Goal: Task Accomplishment & Management: Manage account settings

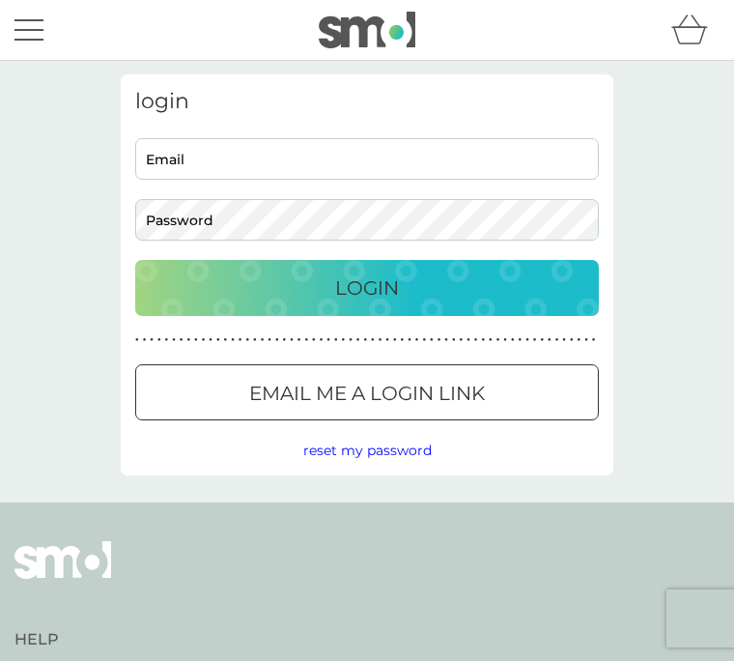
click at [294, 165] on input "Email" at bounding box center [367, 159] width 464 height 42
type input "[PERSON_NAME][EMAIL_ADDRESS][DOMAIN_NAME]"
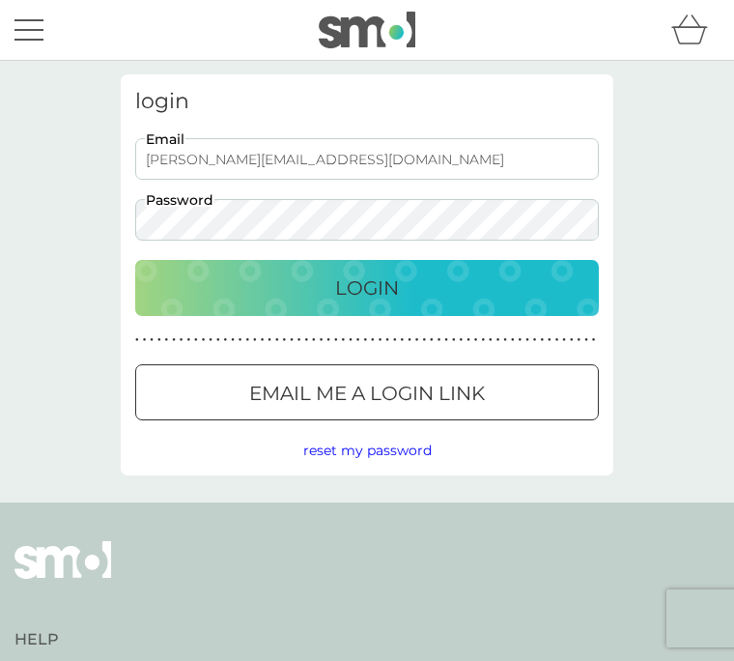
click at [367, 288] on button "Login" at bounding box center [367, 288] width 464 height 56
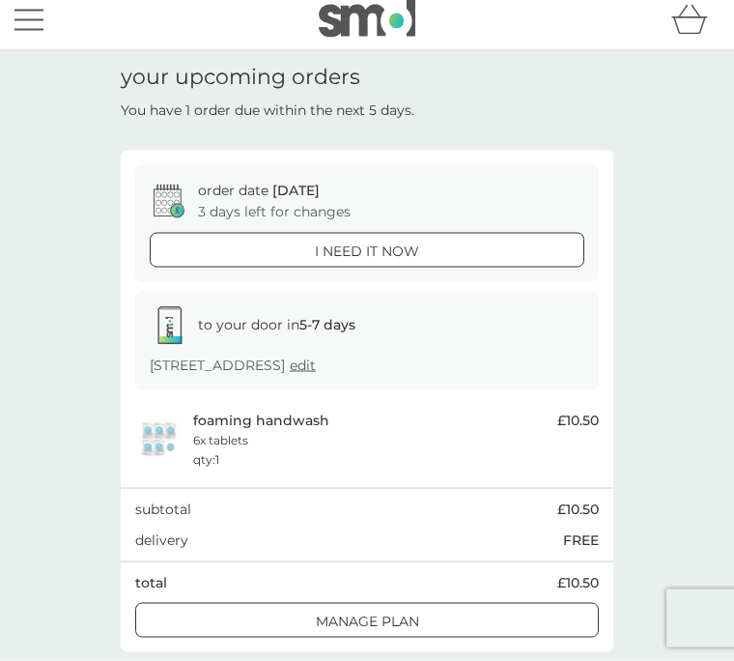
scroll to position [10, 0]
click at [373, 618] on div at bounding box center [367, 622] width 70 height 20
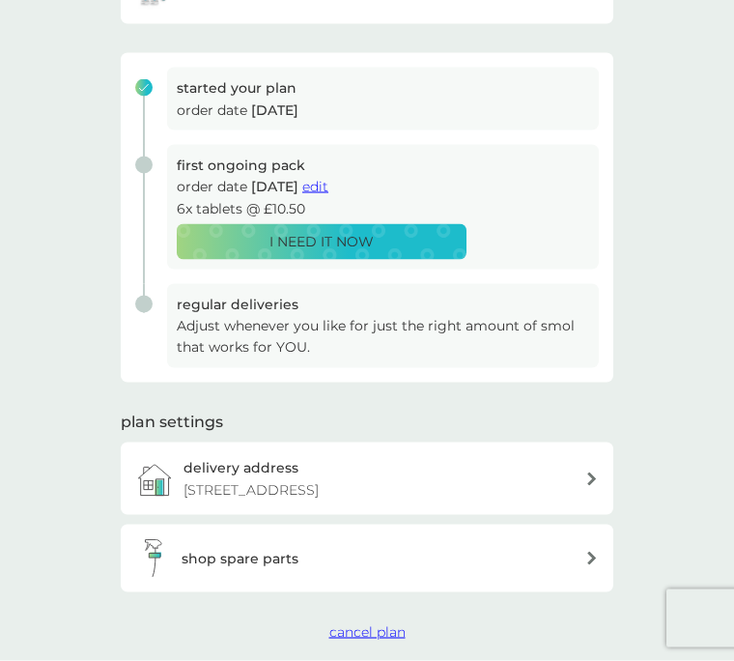
scroll to position [232, 0]
click at [592, 479] on icon at bounding box center [593, 479] width 10 height 14
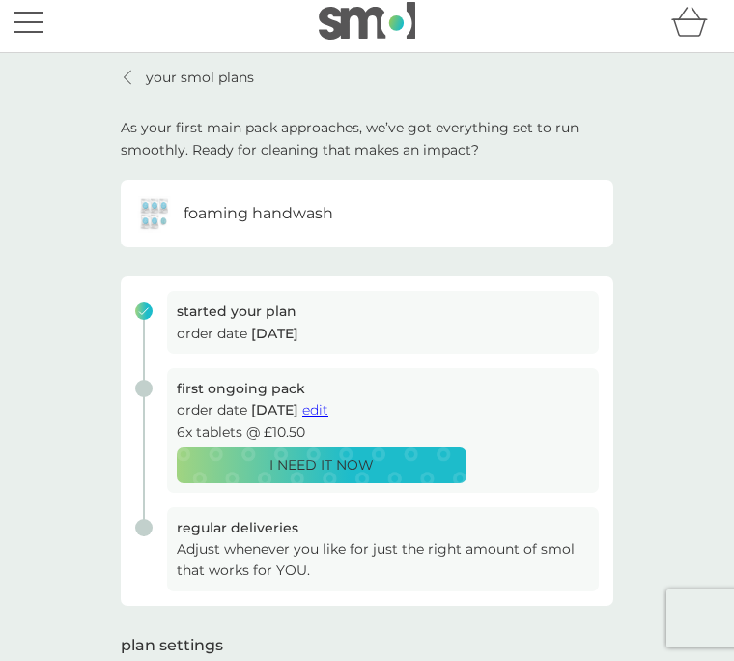
scroll to position [11, 0]
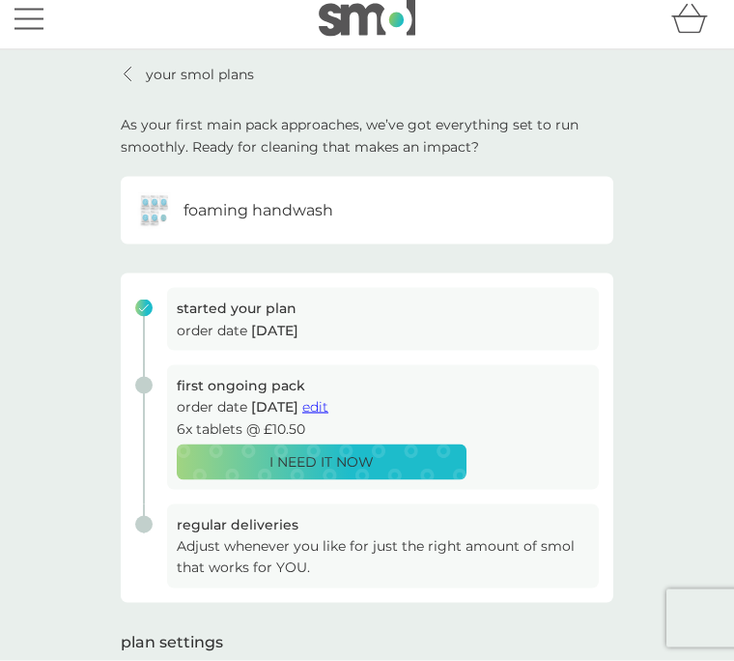
click at [261, 547] on p "Adjust whenever you like for just the right amount of smol that works for YOU." at bounding box center [383, 556] width 413 height 43
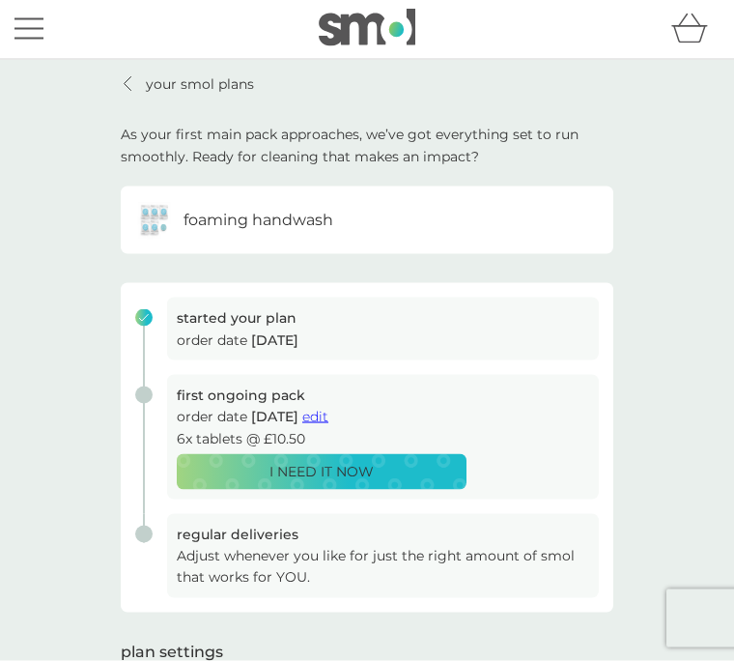
scroll to position [0, 0]
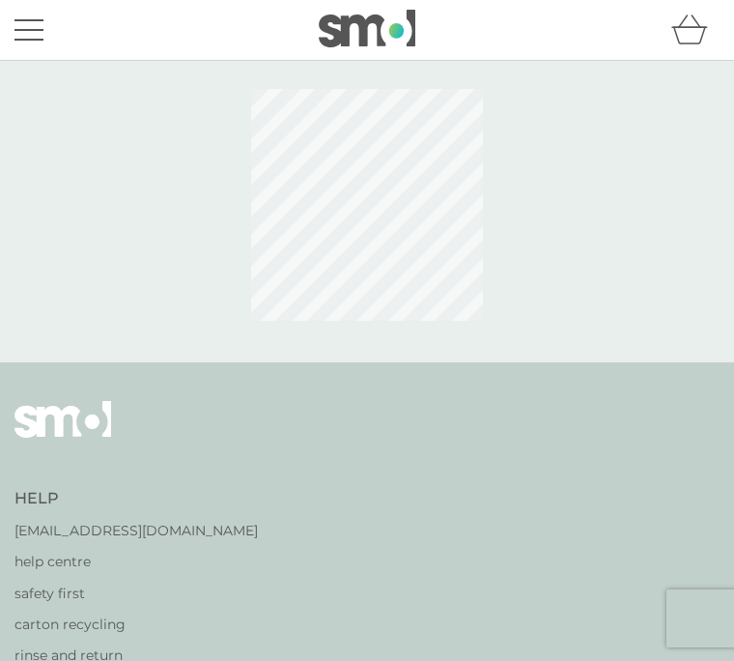
scroll to position [94, 0]
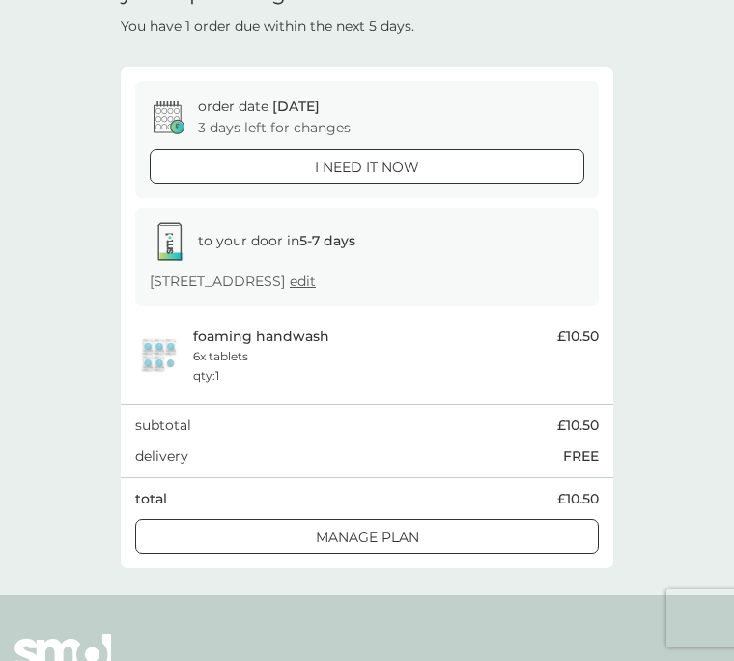
click at [387, 537] on div at bounding box center [367, 538] width 70 height 20
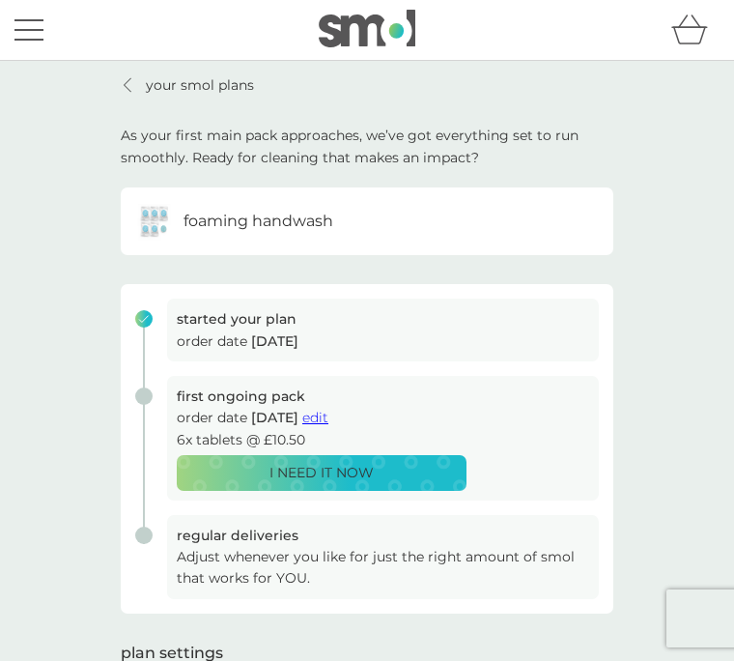
click at [337, 225] on div "foaming handwash" at bounding box center [367, 221] width 464 height 39
click at [329, 423] on span "edit" at bounding box center [315, 417] width 26 height 17
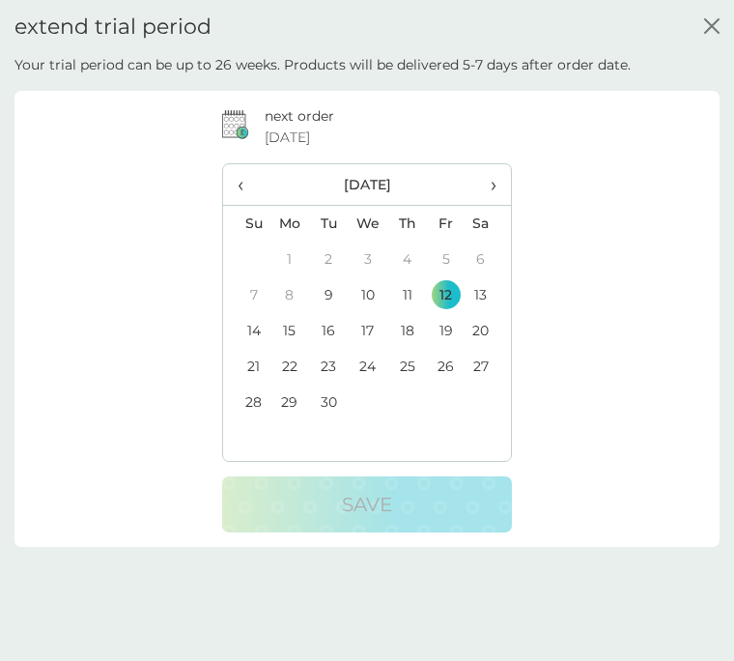
click at [484, 290] on td "13" at bounding box center [488, 295] width 45 height 36
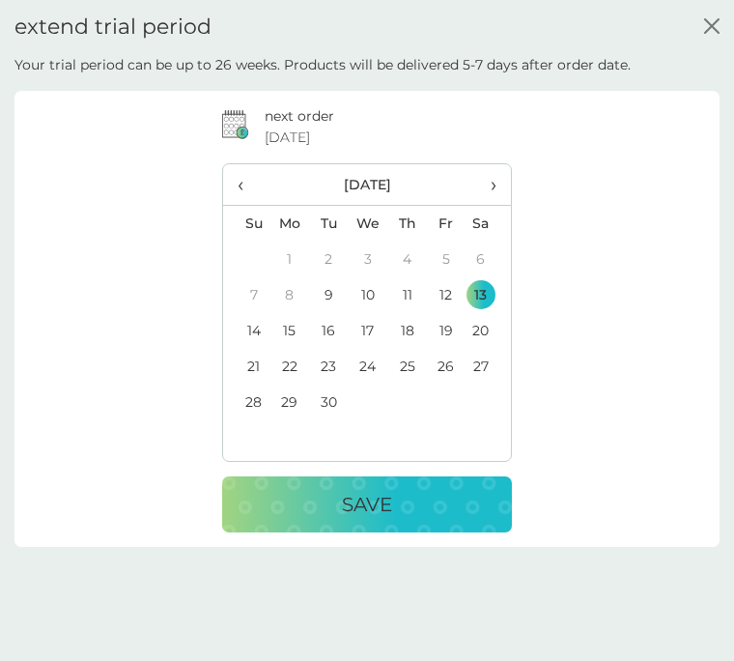
click at [493, 285] on td "13" at bounding box center [488, 295] width 45 height 36
click at [490, 288] on td "13" at bounding box center [488, 295] width 45 height 36
click at [486, 288] on td "13" at bounding box center [488, 295] width 45 height 36
click at [336, 501] on div "Save" at bounding box center [367, 504] width 251 height 31
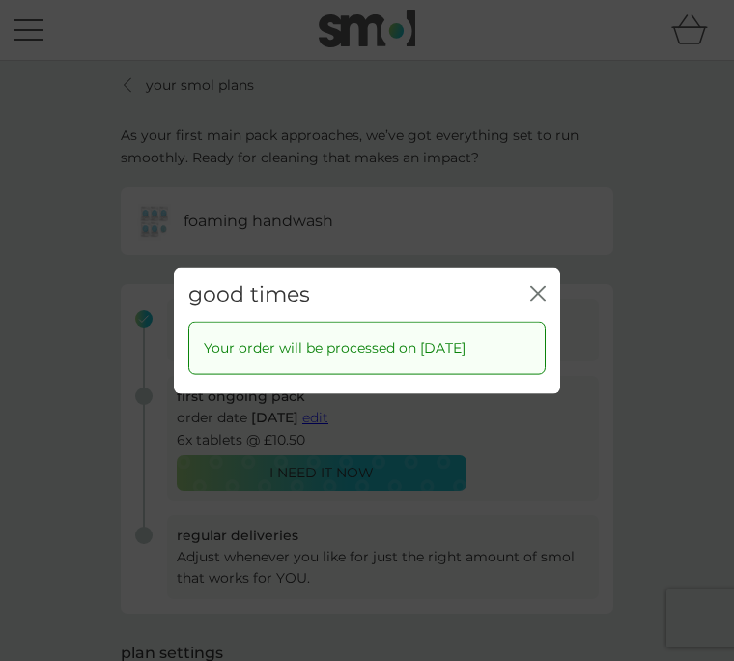
click at [545, 387] on div "Your order will be processed on [DATE]" at bounding box center [367, 358] width 387 height 72
click at [538, 392] on div "Your order will be processed on [DATE]" at bounding box center [367, 358] width 387 height 72
click at [539, 392] on div "Your order will be processed on [DATE]" at bounding box center [367, 358] width 387 height 72
click at [546, 390] on div "Your order will be processed on [DATE]" at bounding box center [367, 358] width 387 height 72
click at [489, 462] on div "good times close Your order will be processed on [DATE]" at bounding box center [367, 330] width 734 height 661
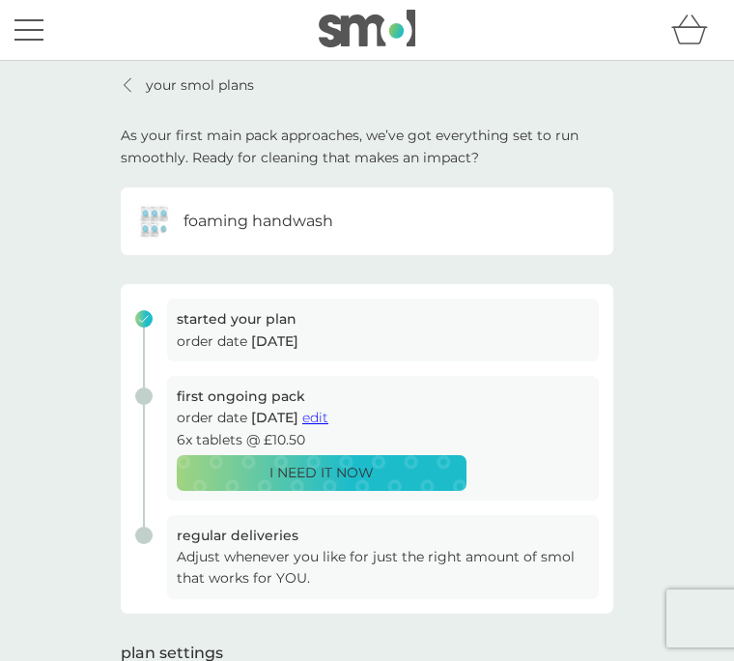
click at [329, 424] on button "edit" at bounding box center [315, 417] width 26 height 21
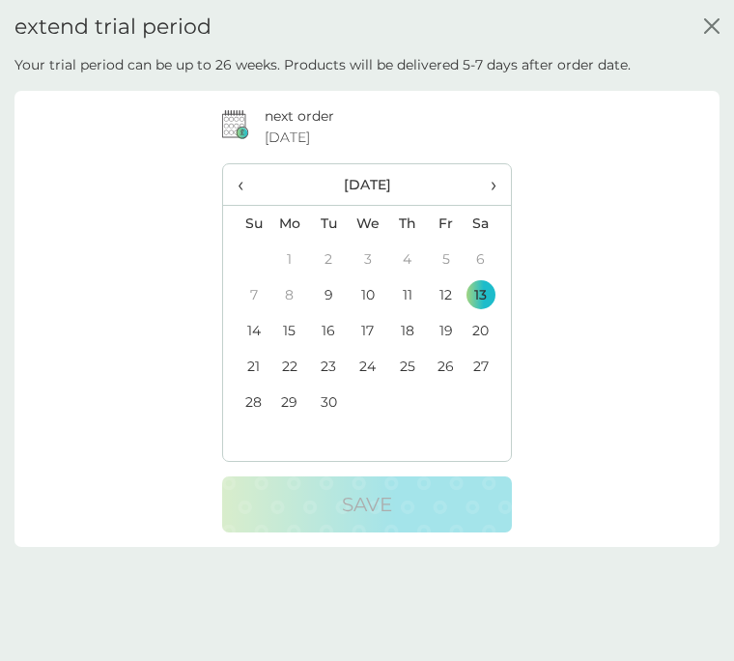
click at [494, 284] on td "13" at bounding box center [488, 295] width 45 height 36
click at [496, 283] on td "13" at bounding box center [488, 295] width 45 height 36
click at [303, 230] on th "Mo" at bounding box center [290, 223] width 40 height 37
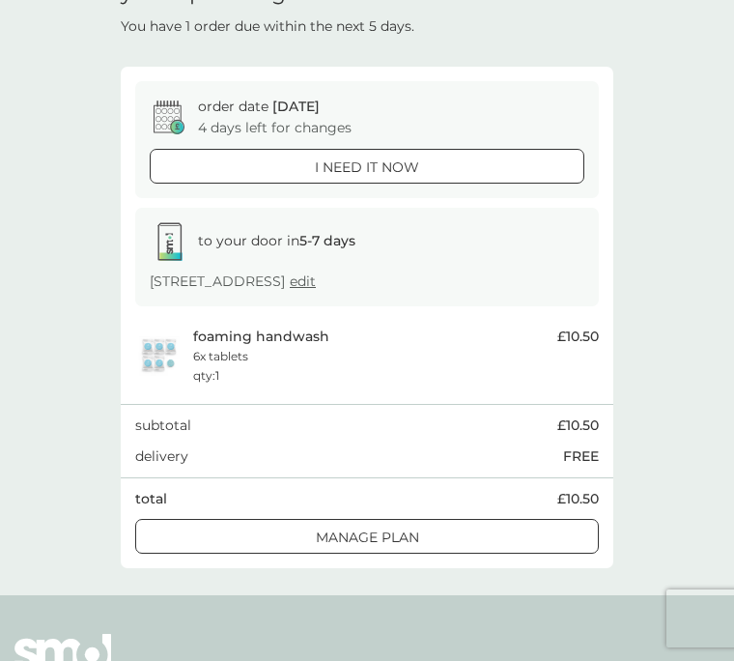
scroll to position [29, 0]
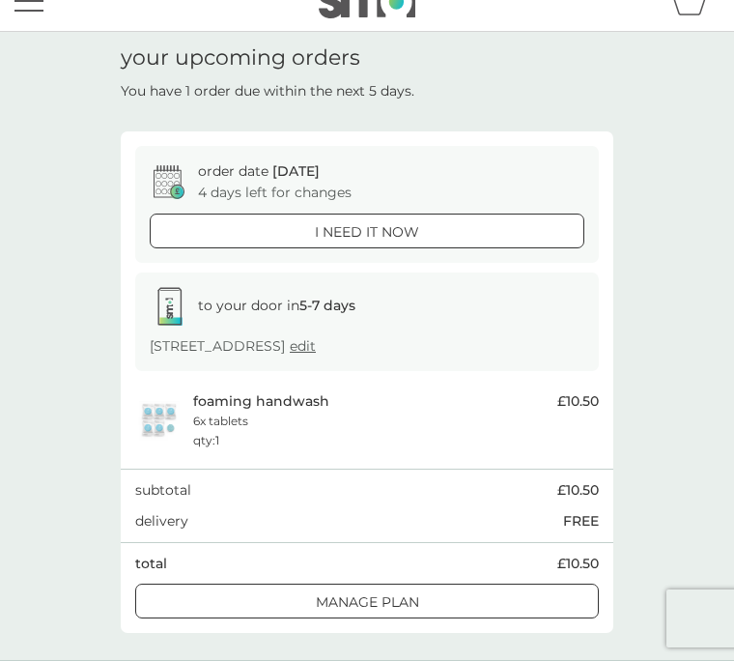
click at [366, 600] on div at bounding box center [367, 601] width 2 height 2
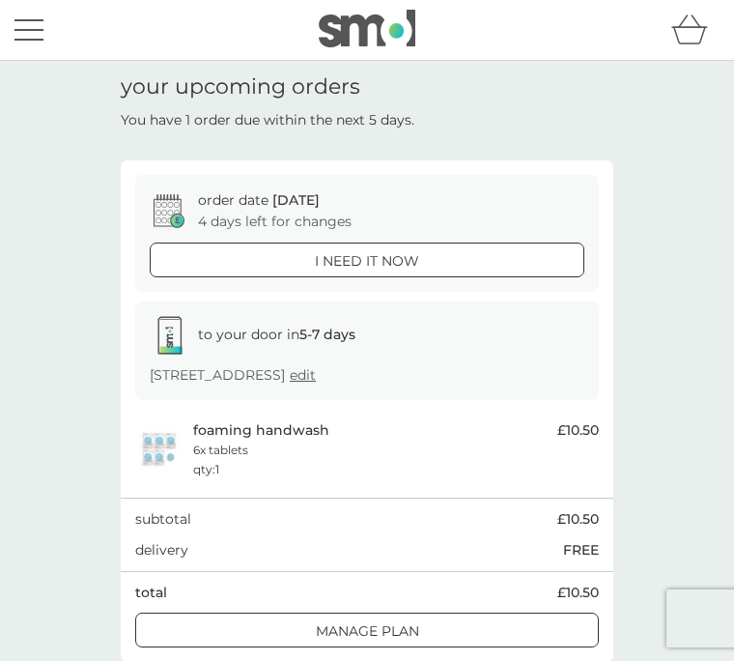
click at [368, 628] on div at bounding box center [366, 629] width 3 height 3
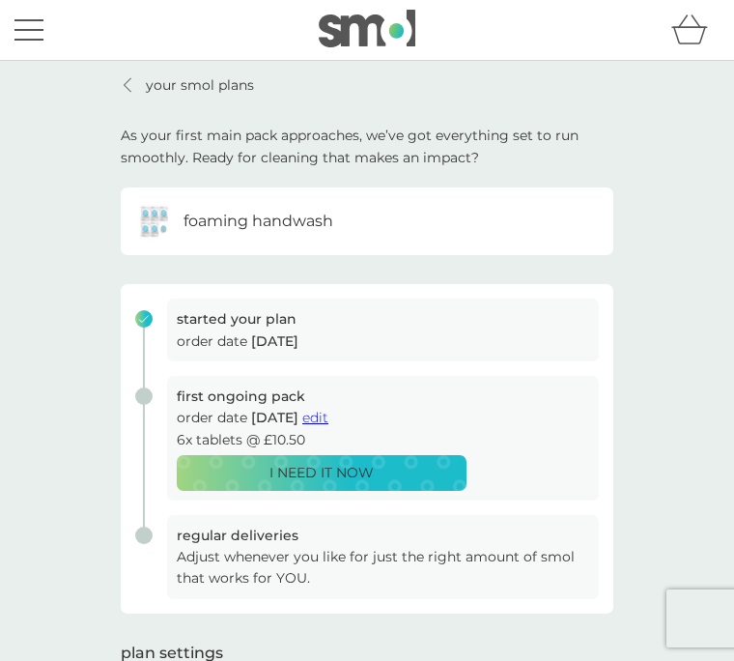
click at [279, 554] on p "Adjust whenever you like for just the right amount of smol that works for YOU." at bounding box center [383, 567] width 413 height 43
click at [233, 546] on p "Adjust whenever you like for just the right amount of smol that works for YOU." at bounding box center [383, 567] width 413 height 43
click at [137, 95] on link "your smol plans" at bounding box center [187, 84] width 133 height 21
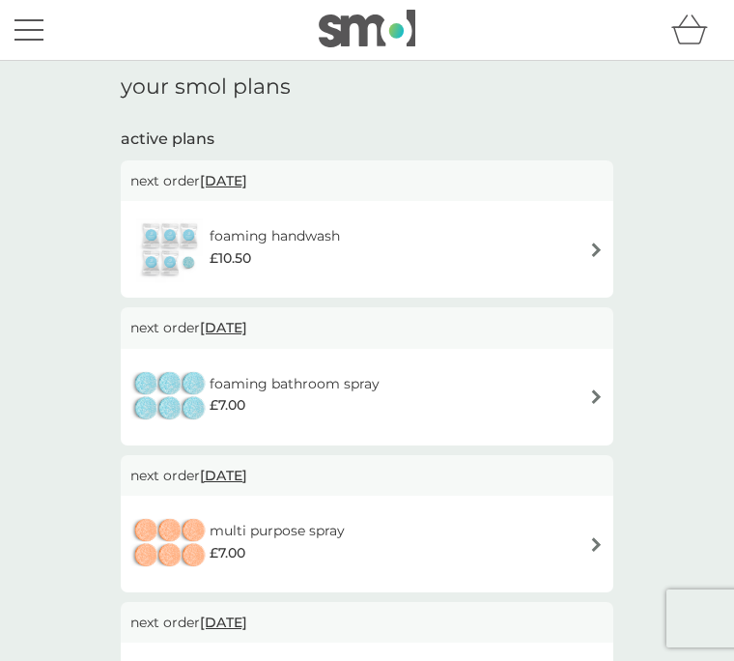
click at [247, 186] on span "[DATE]" at bounding box center [223, 180] width 47 height 37
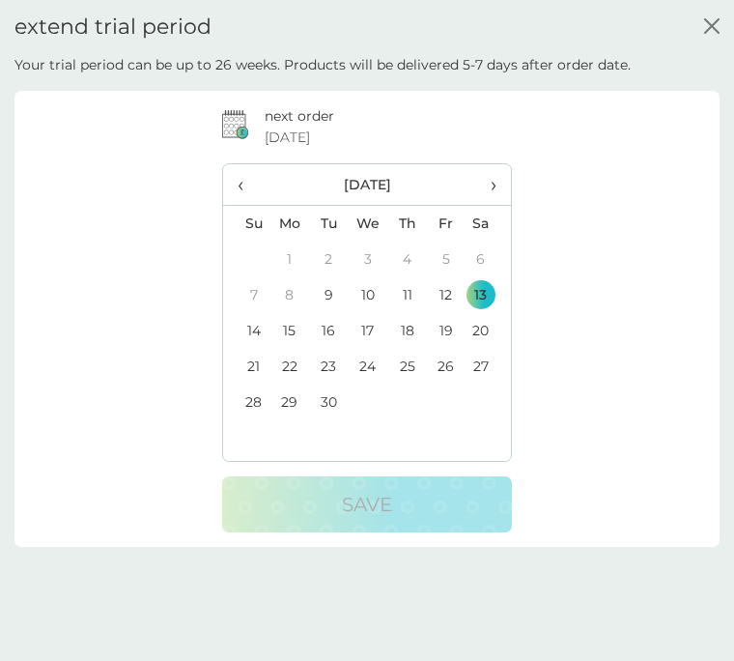
click at [490, 190] on span "›" at bounding box center [488, 184] width 16 height 41
click at [415, 334] on td "16" at bounding box center [407, 331] width 39 height 36
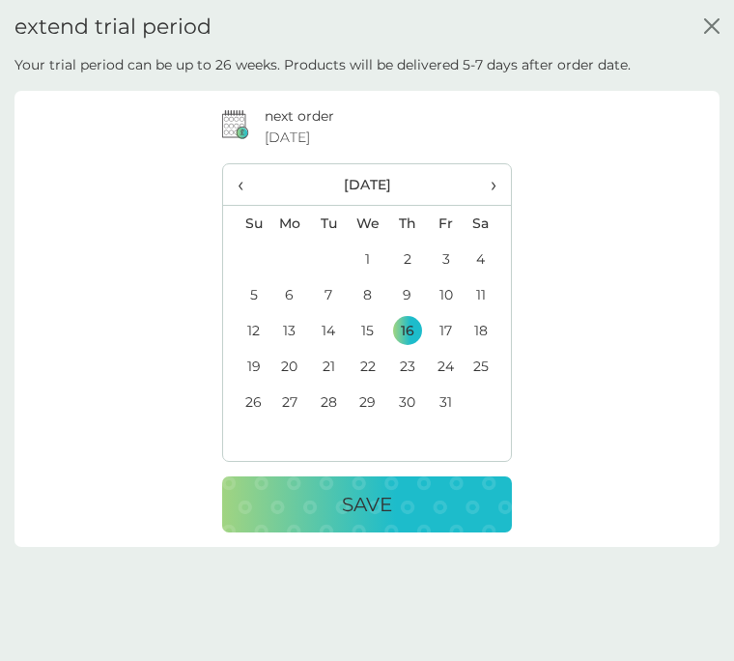
click at [380, 501] on p "Save" at bounding box center [367, 504] width 50 height 31
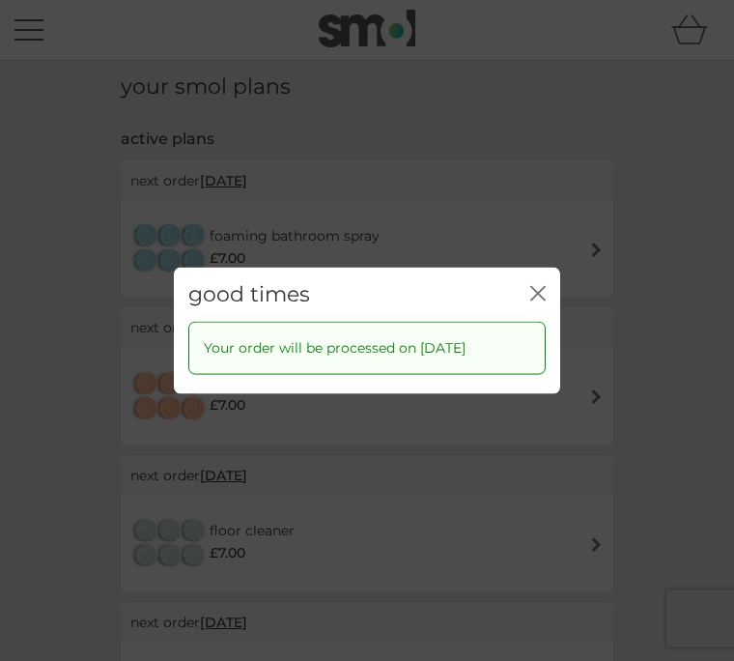
click at [539, 299] on icon "close" at bounding box center [538, 293] width 15 height 15
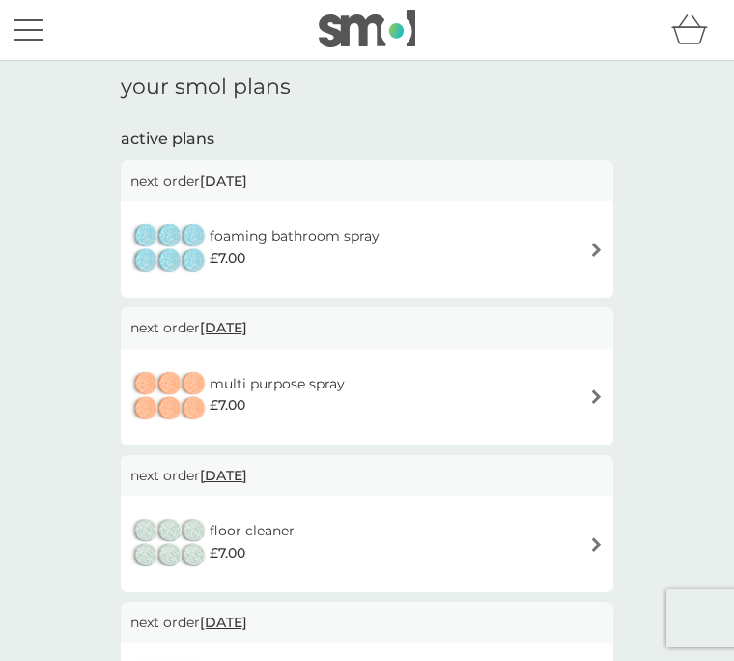
click at [247, 331] on span "[DATE]" at bounding box center [223, 327] width 47 height 37
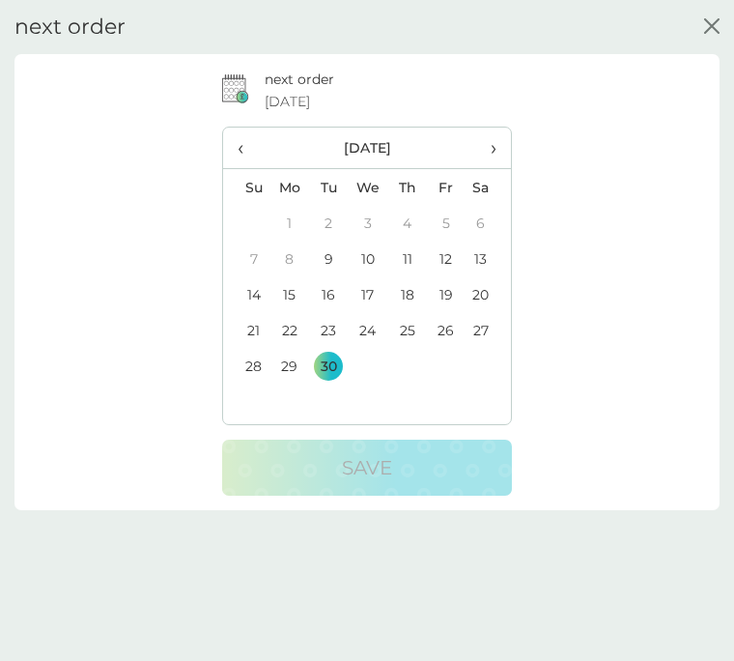
click at [497, 150] on span "›" at bounding box center [488, 148] width 16 height 41
click at [498, 154] on th "›" at bounding box center [488, 149] width 45 height 42
click at [412, 296] on td "13" at bounding box center [407, 294] width 39 height 36
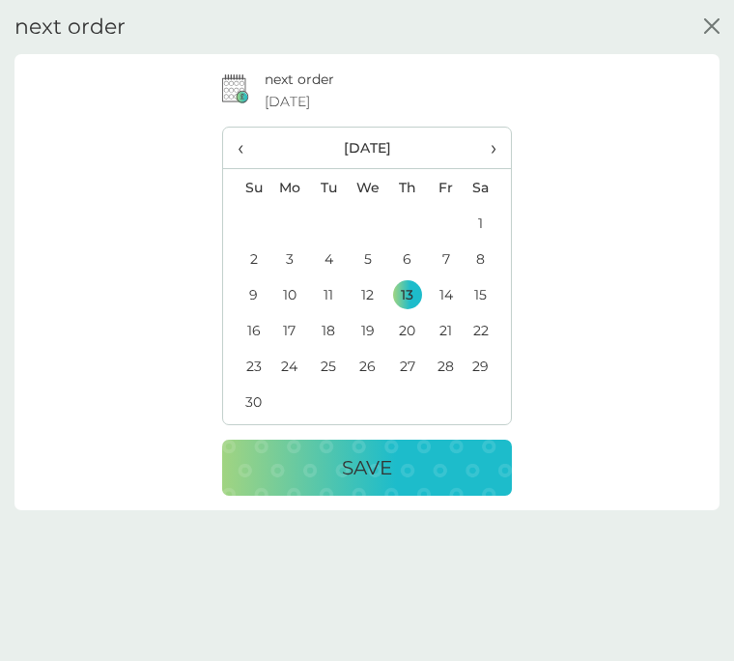
click at [377, 473] on p "Save" at bounding box center [367, 467] width 50 height 31
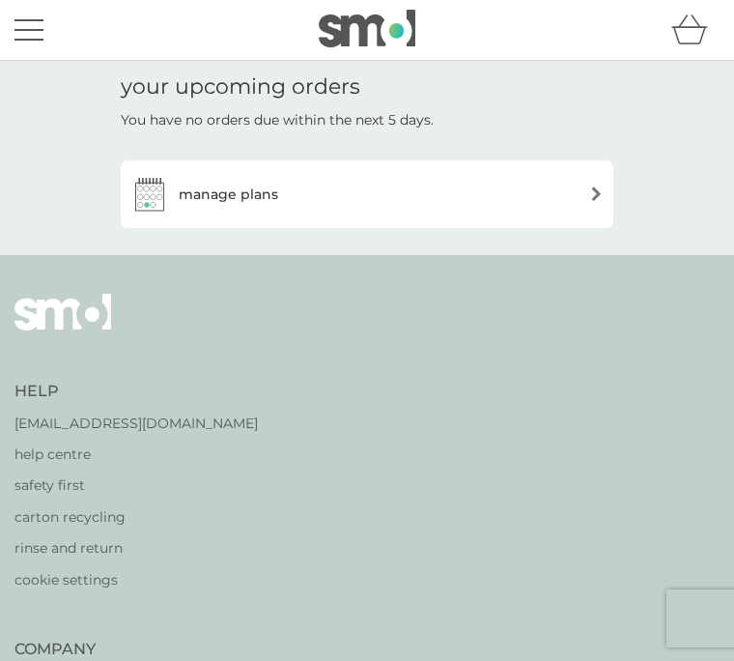
click at [163, 202] on img at bounding box center [149, 194] width 39 height 39
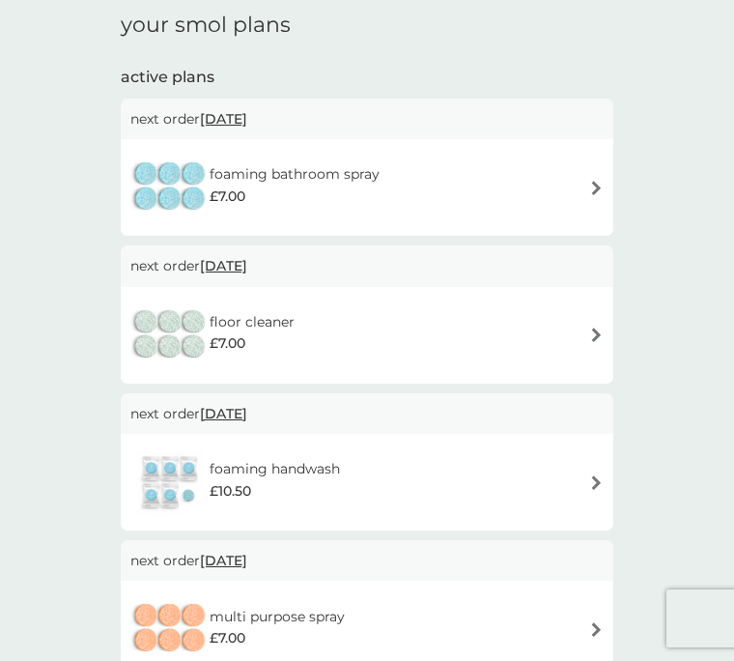
scroll to position [63, 0]
click at [247, 266] on span "[DATE]" at bounding box center [223, 264] width 47 height 37
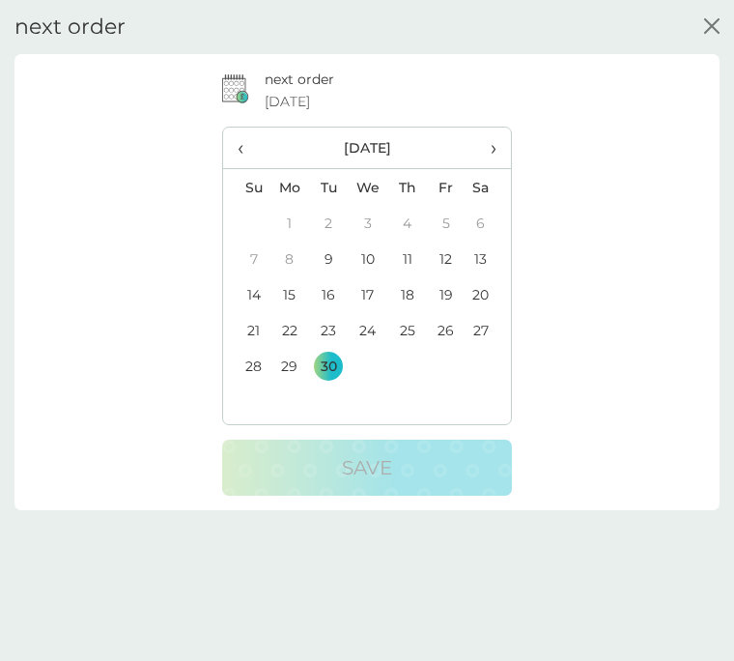
click at [500, 145] on th "›" at bounding box center [488, 149] width 45 height 42
click at [497, 147] on span "›" at bounding box center [488, 148] width 16 height 41
click at [413, 331] on td "20" at bounding box center [407, 330] width 39 height 36
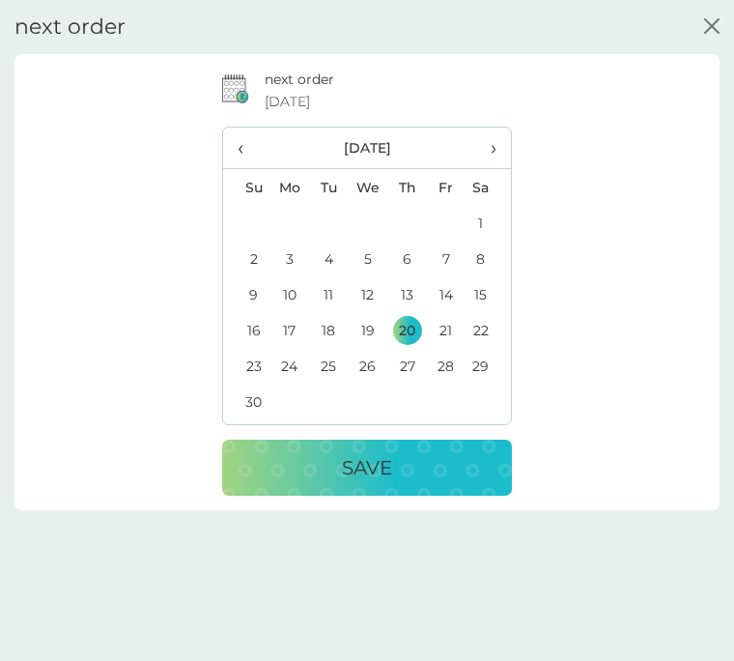
click at [377, 477] on p "Save" at bounding box center [367, 467] width 50 height 31
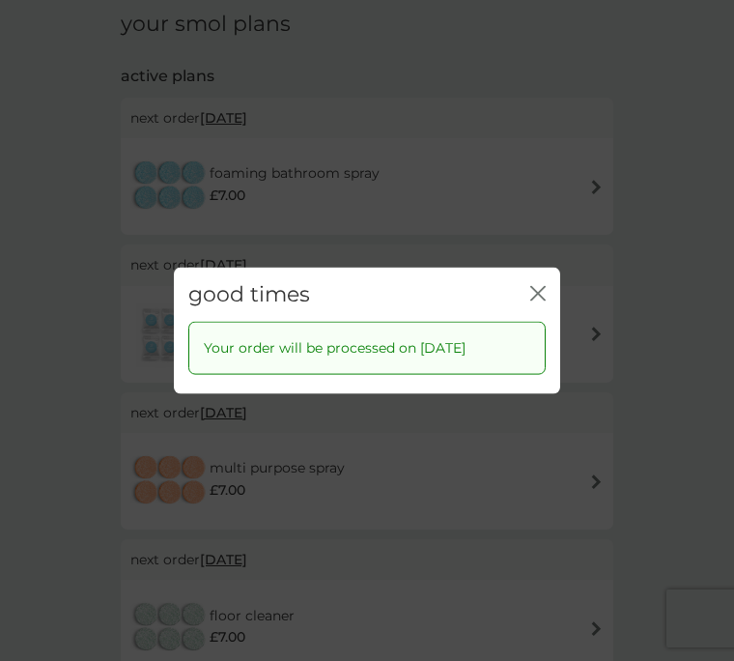
click at [543, 301] on button "close" at bounding box center [538, 295] width 15 height 18
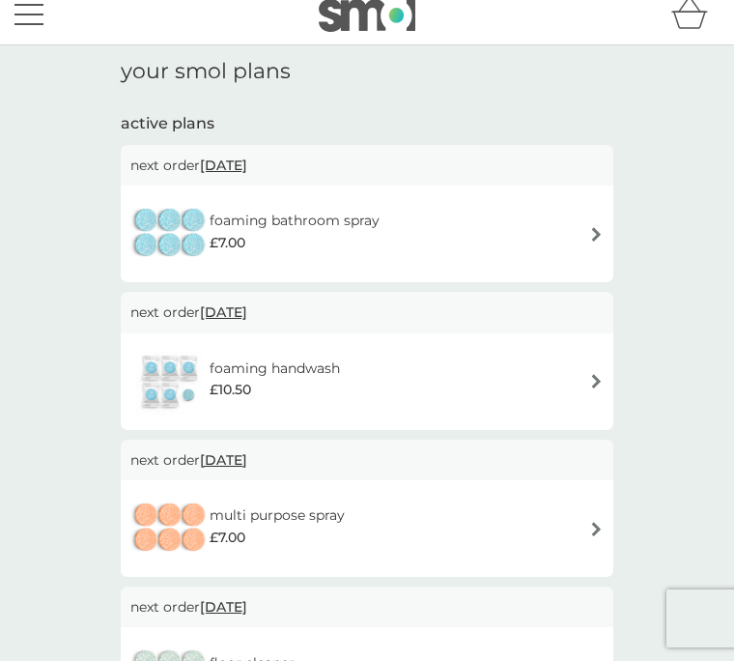
scroll to position [18, 0]
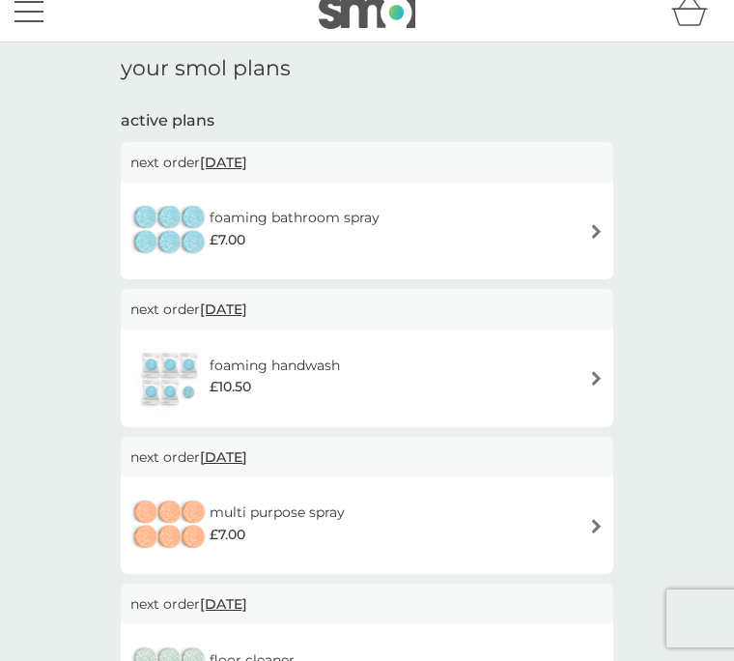
click at [247, 171] on span "[DATE]" at bounding box center [223, 162] width 47 height 37
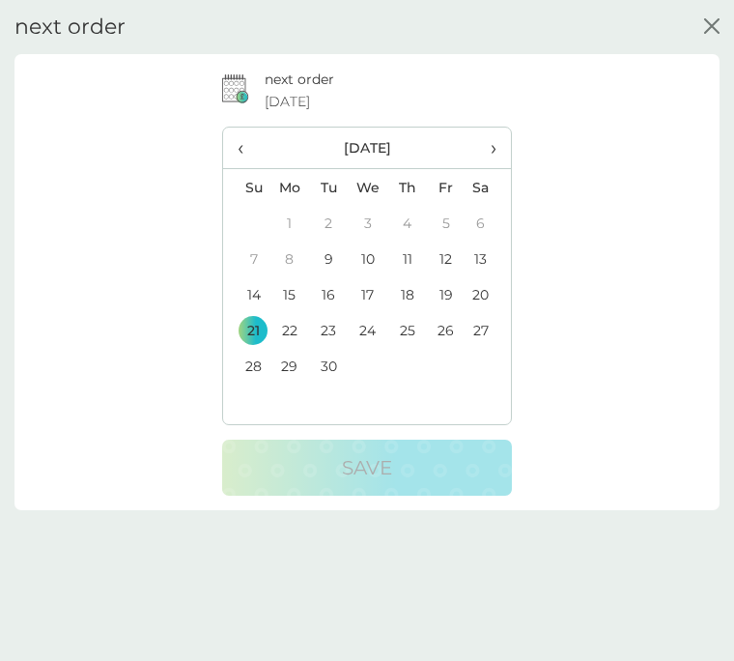
click at [499, 153] on th "›" at bounding box center [488, 149] width 45 height 42
click at [417, 332] on td "23" at bounding box center [407, 330] width 39 height 36
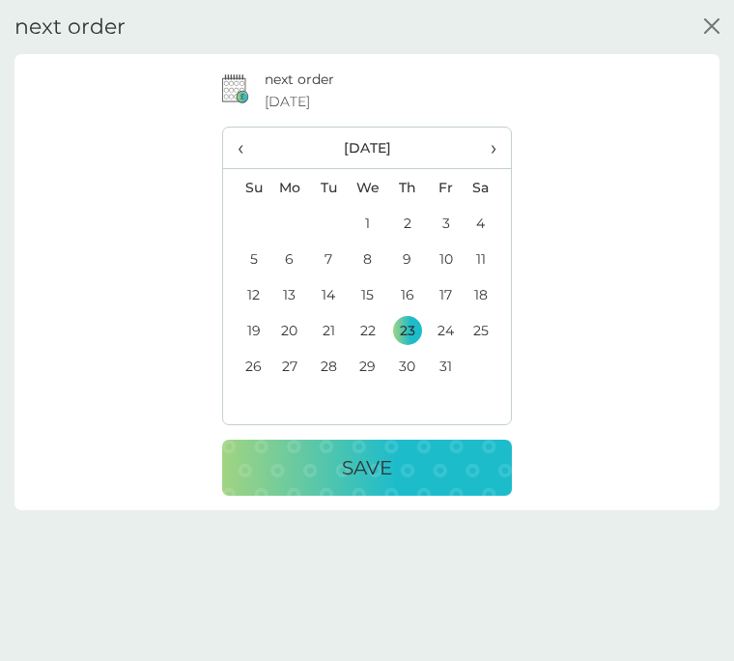
click at [382, 473] on p "Save" at bounding box center [367, 467] width 50 height 31
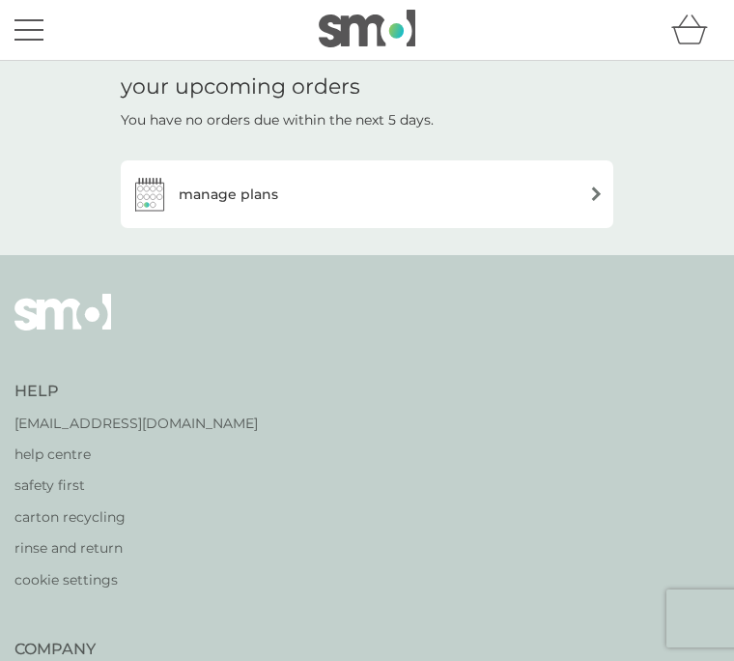
click at [167, 195] on img at bounding box center [149, 194] width 39 height 39
